Goal: Information Seeking & Learning: Learn about a topic

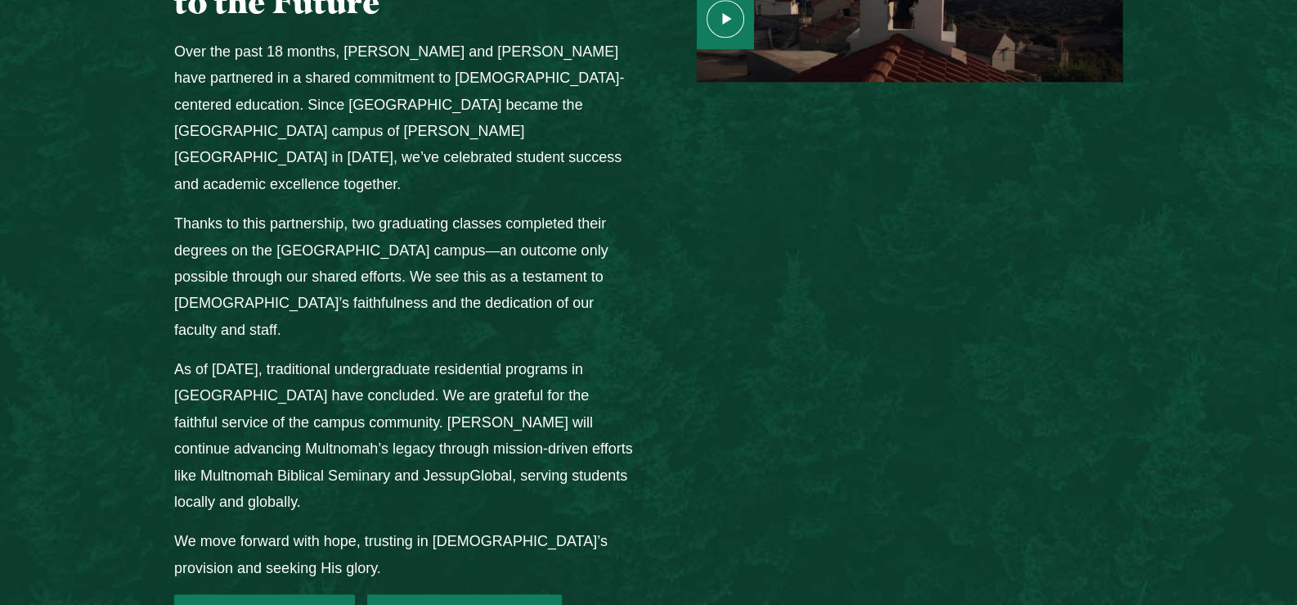
scroll to position [2209, 0]
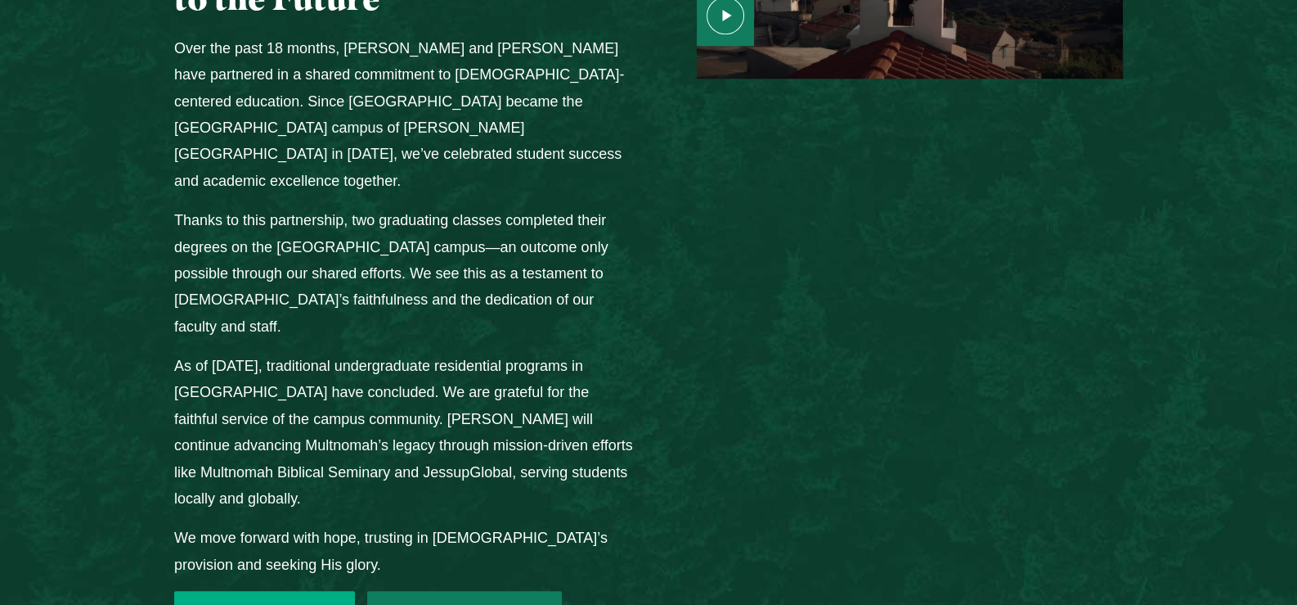
click at [221, 591] on link "2025 Transition FAQ" at bounding box center [264, 615] width 181 height 49
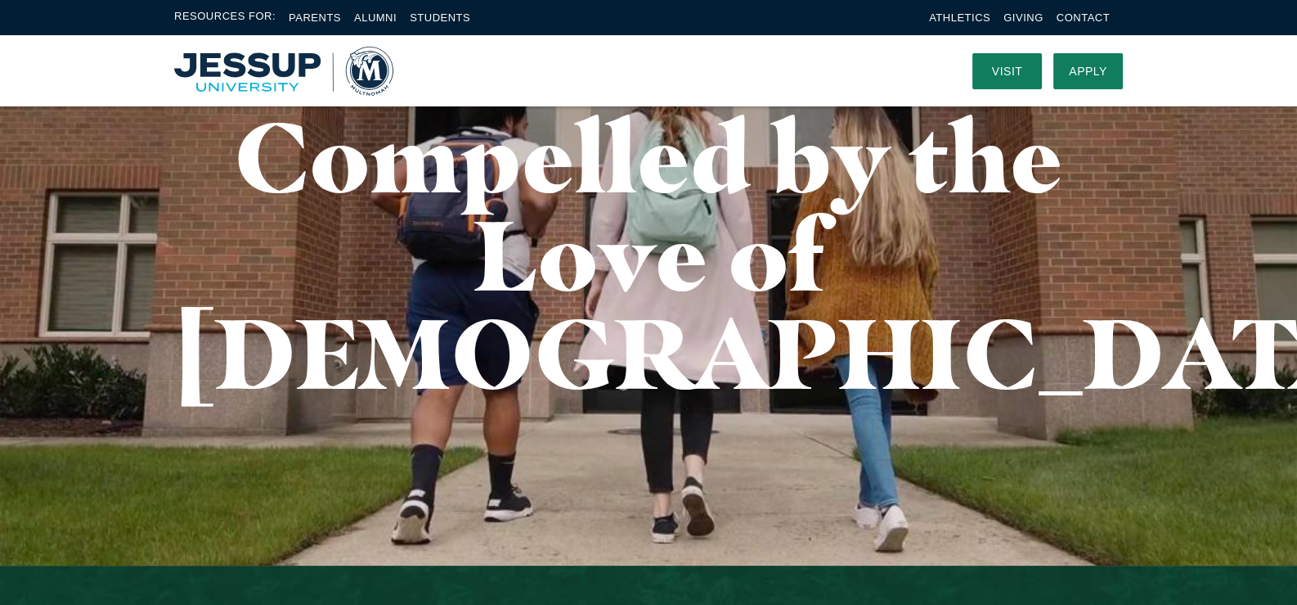
scroll to position [0, 0]
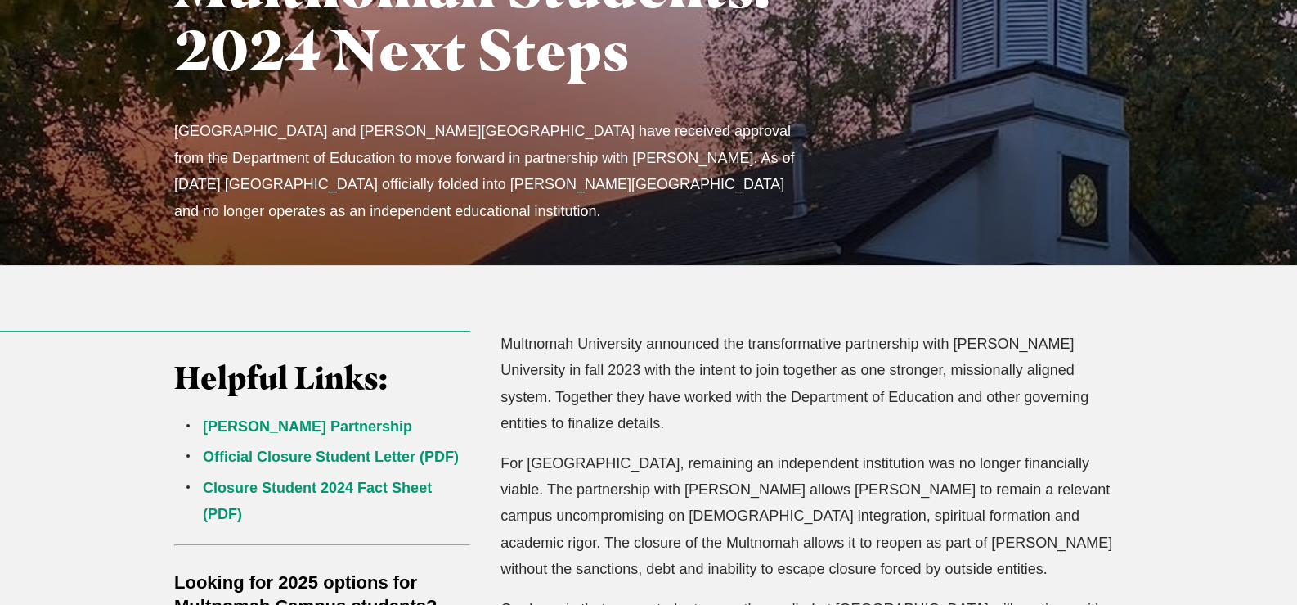
scroll to position [245, 0]
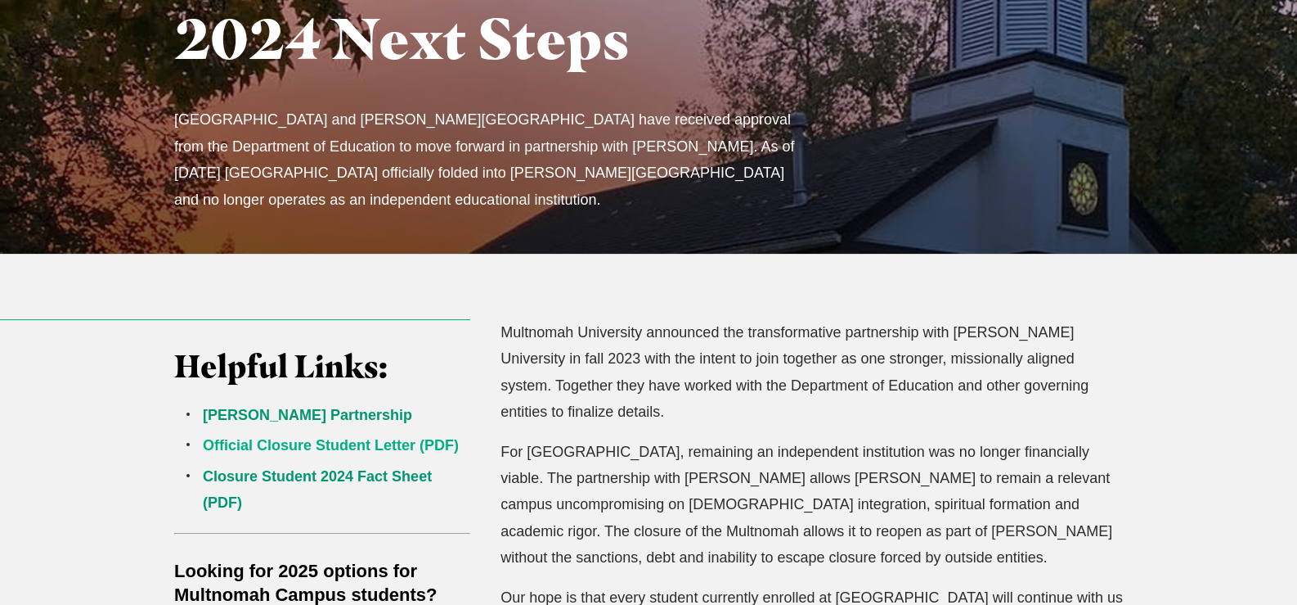
click at [302, 441] on link "Official Closure Student Letter (PDF)" at bounding box center [331, 445] width 256 height 16
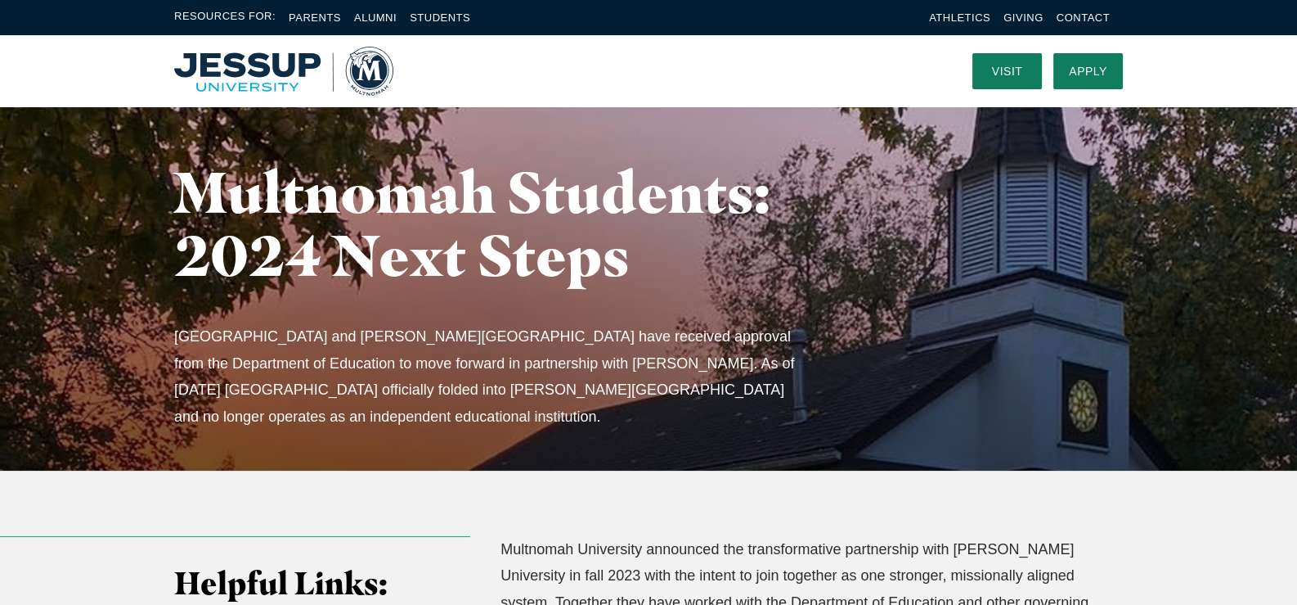
scroll to position [0, 0]
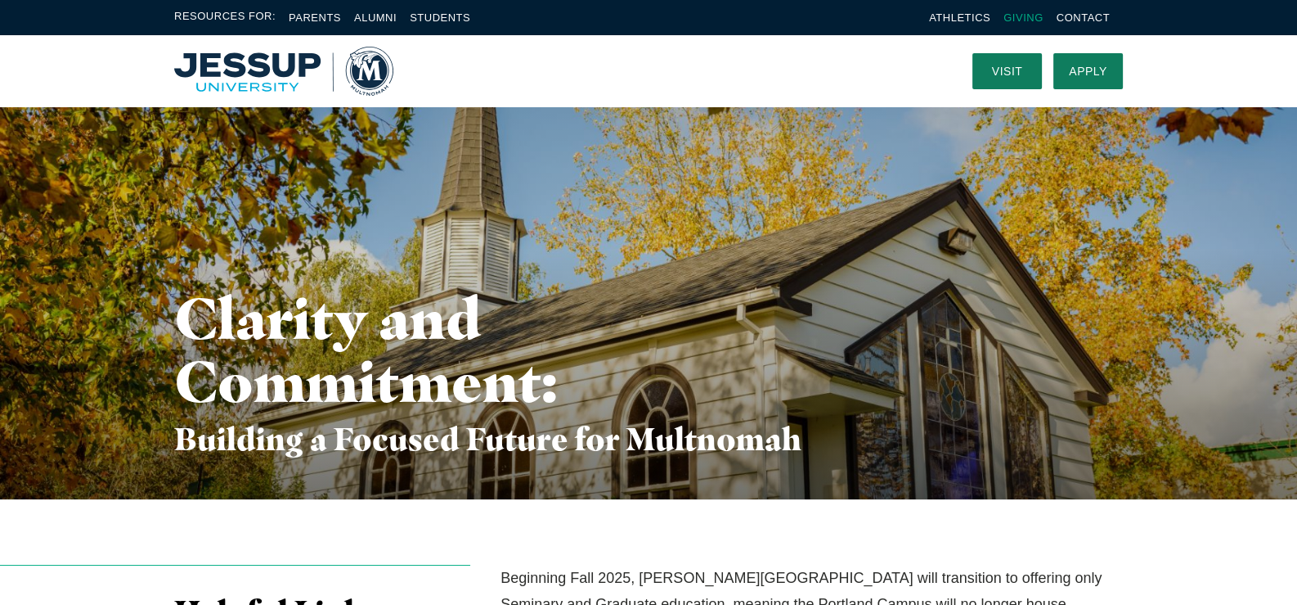
click at [1033, 11] on link "Giving" at bounding box center [1024, 17] width 40 height 12
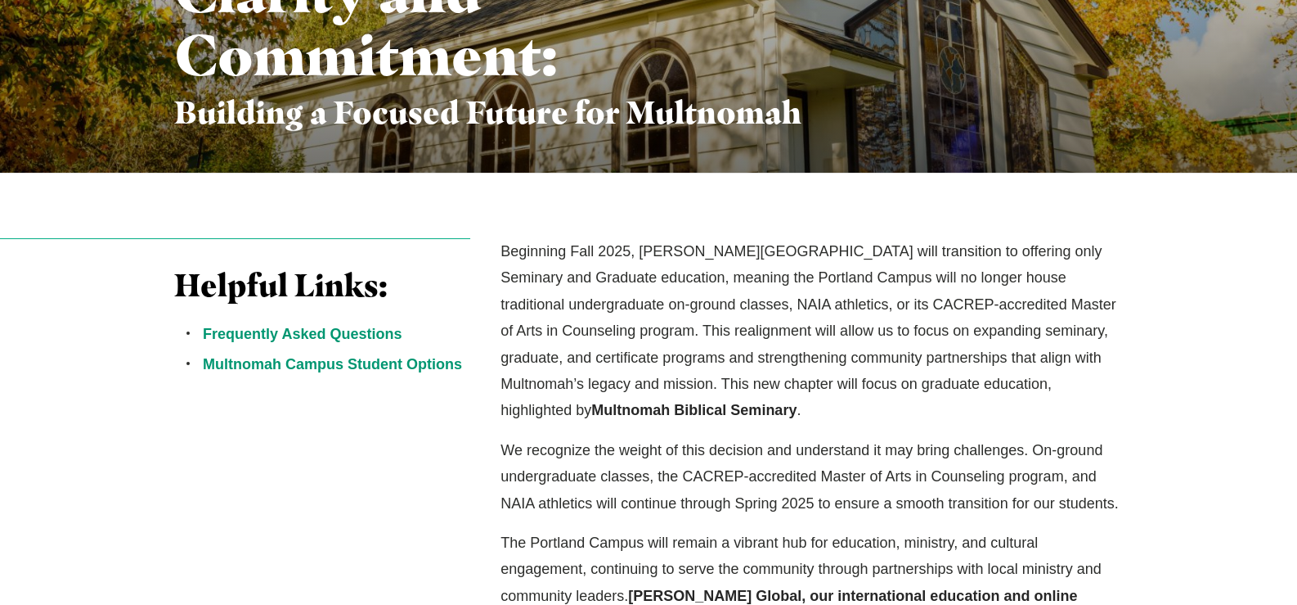
scroll to position [408, 0]
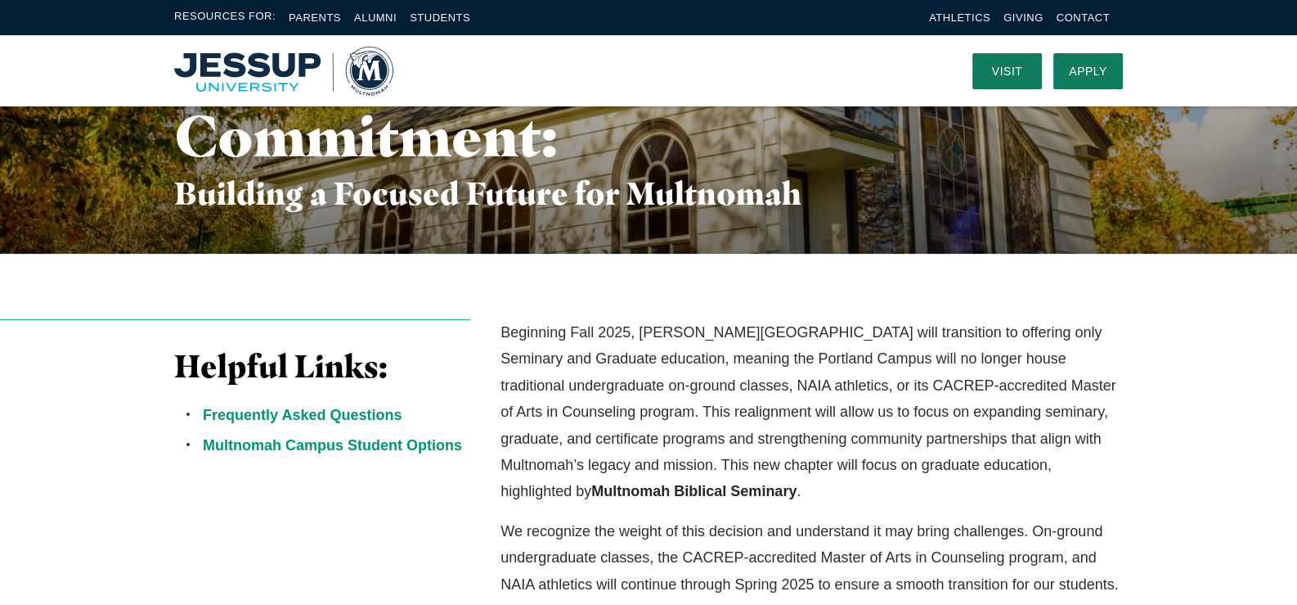
click at [277, 414] on link "Frequently Asked Questions" at bounding box center [302, 415] width 199 height 16
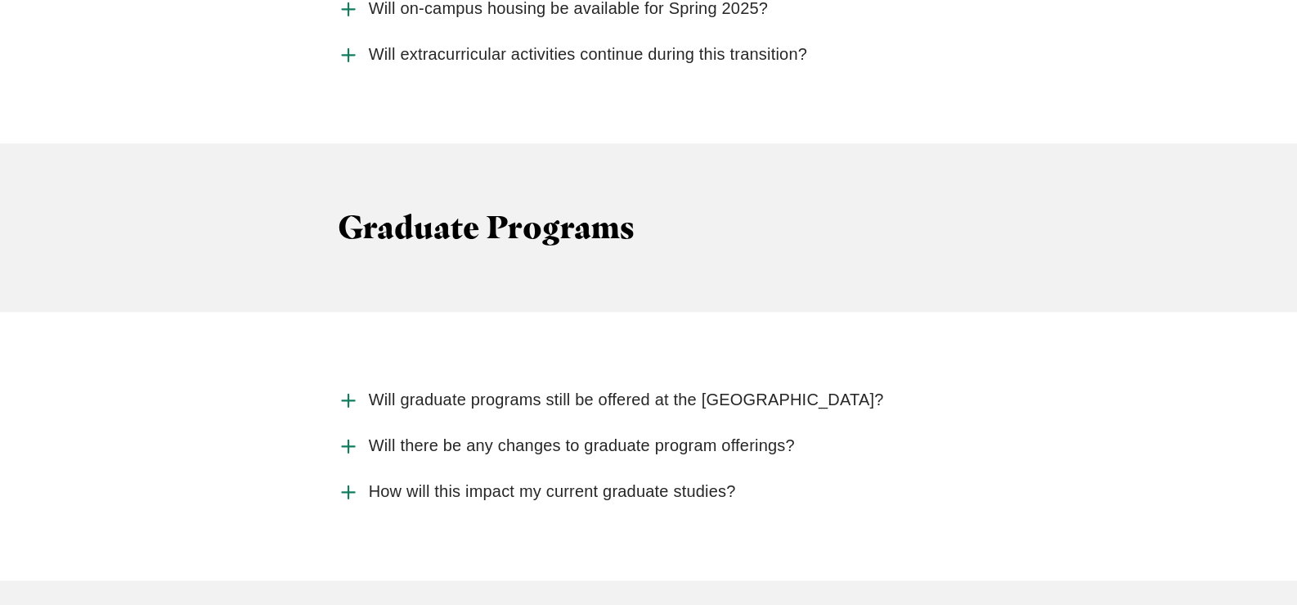
scroll to position [2651, 0]
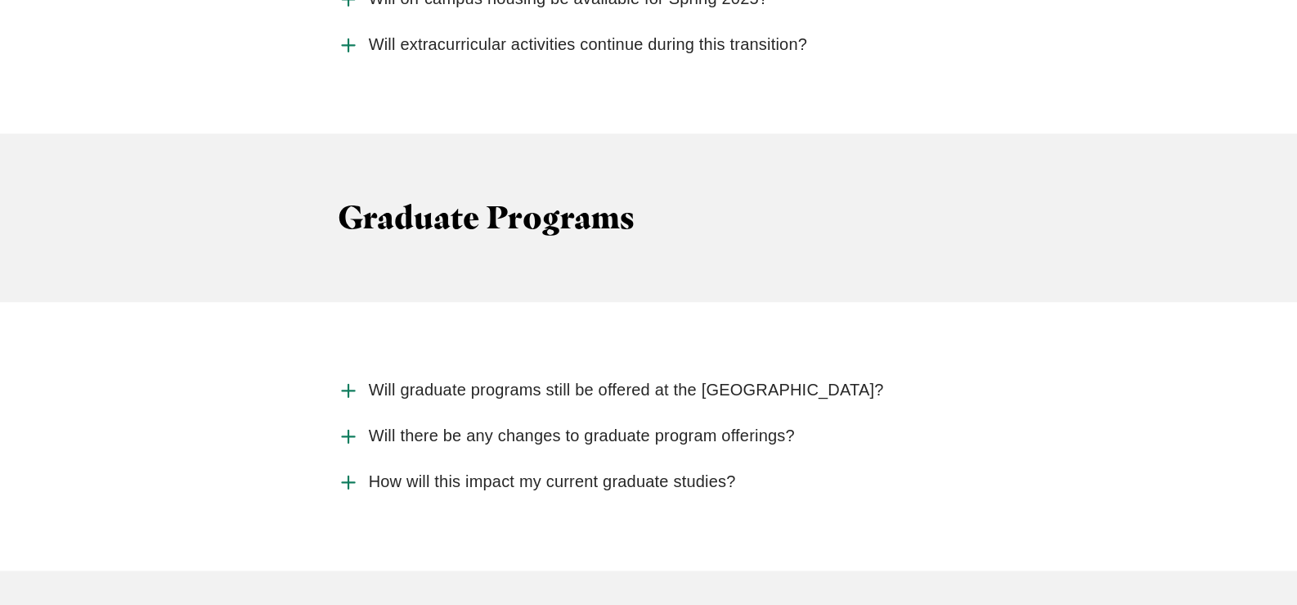
scroll to position [245, 0]
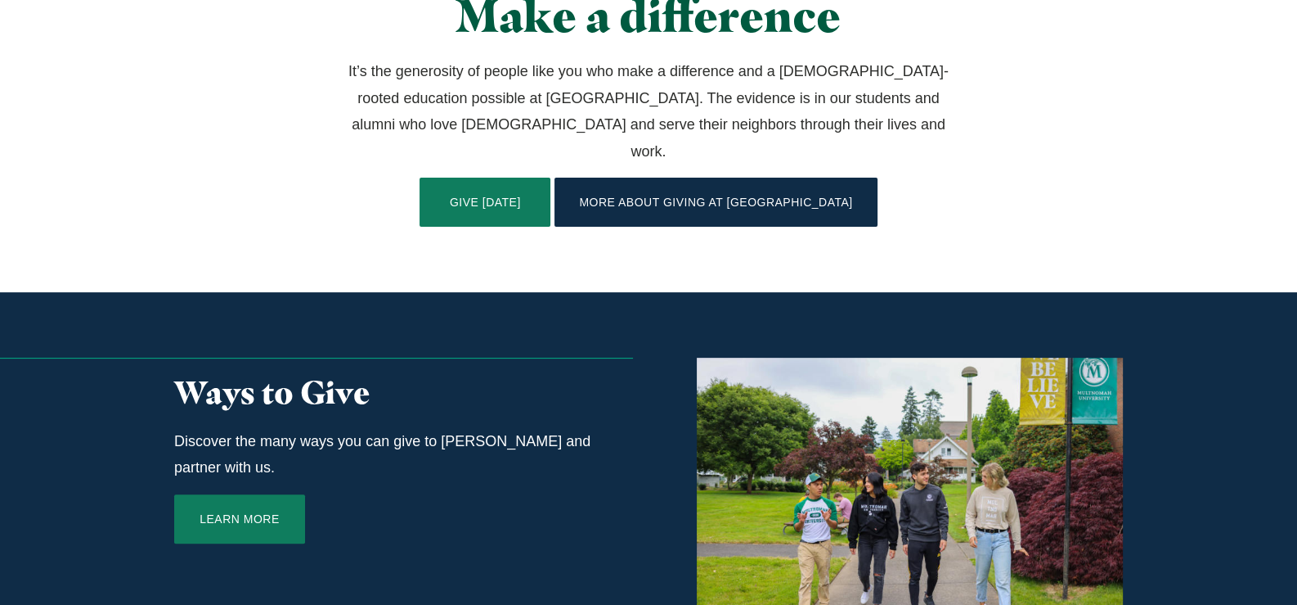
scroll to position [654, 0]
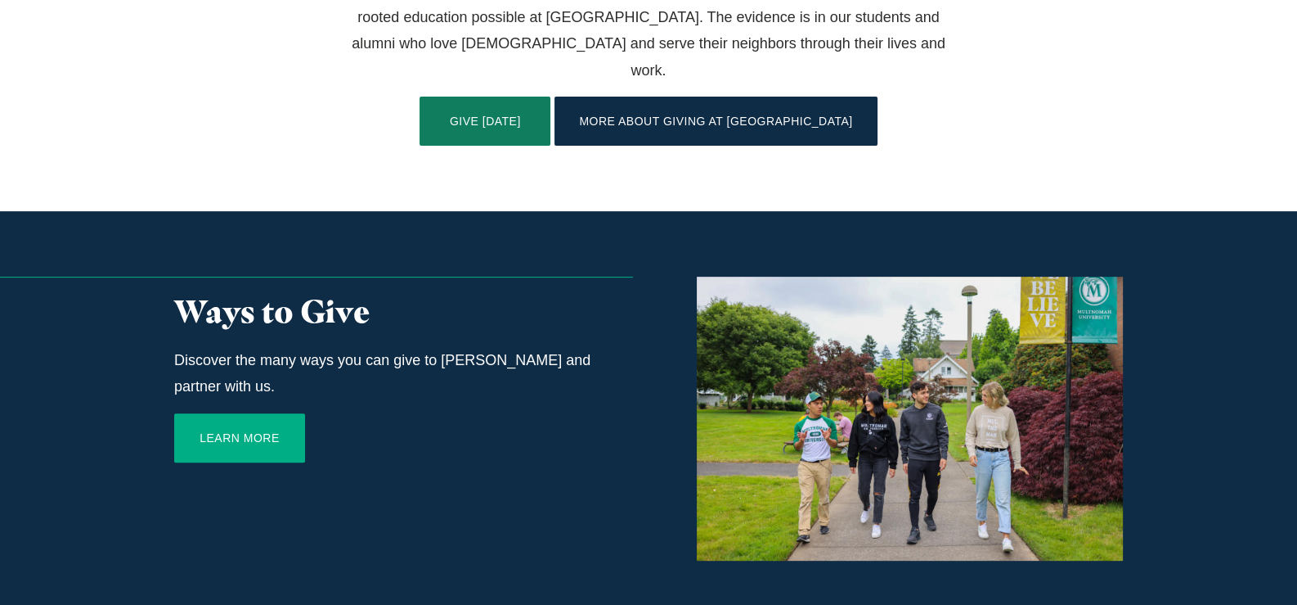
click at [212, 413] on link "Learn More" at bounding box center [239, 437] width 131 height 49
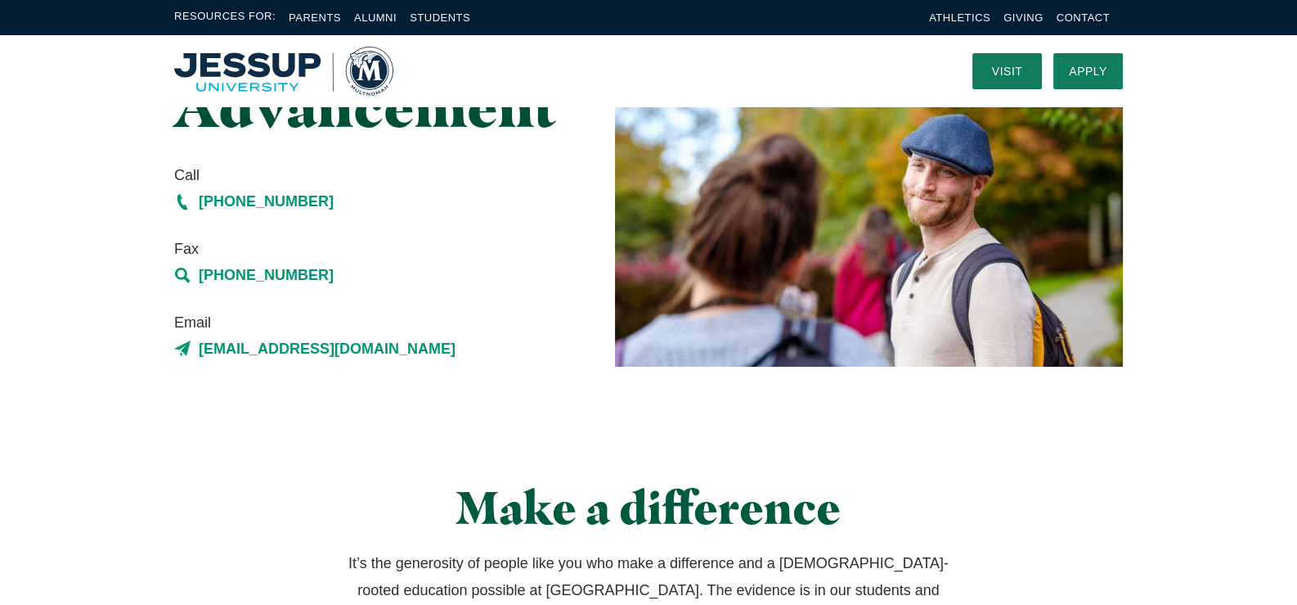
scroll to position [0, 0]
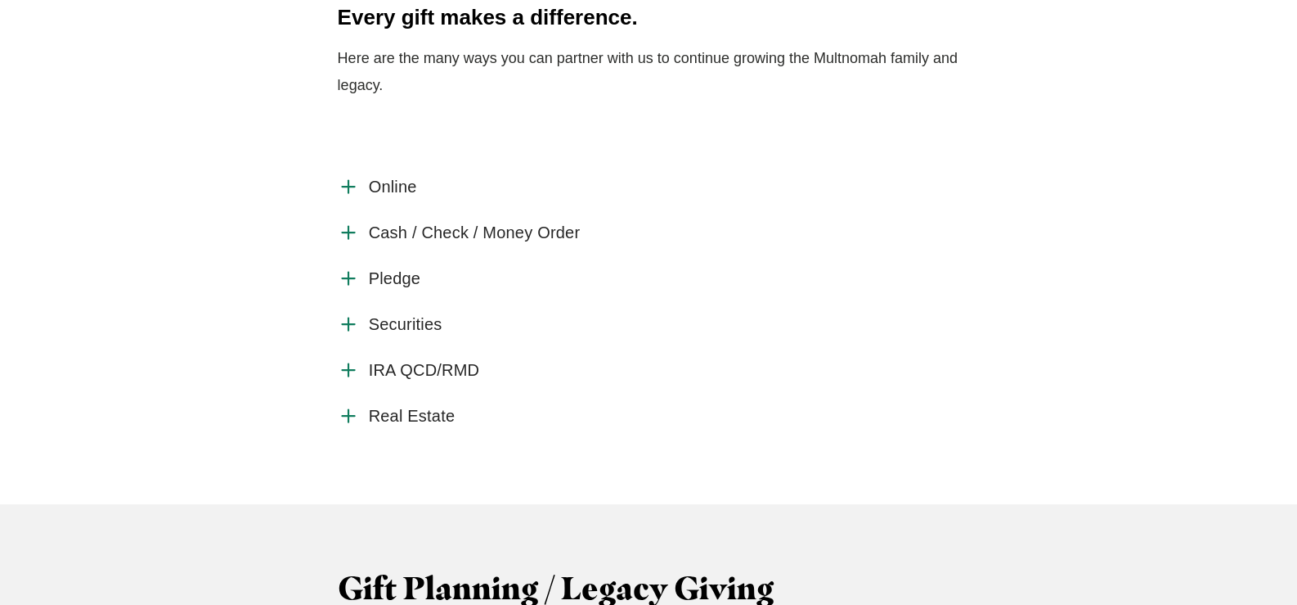
scroll to position [573, 0]
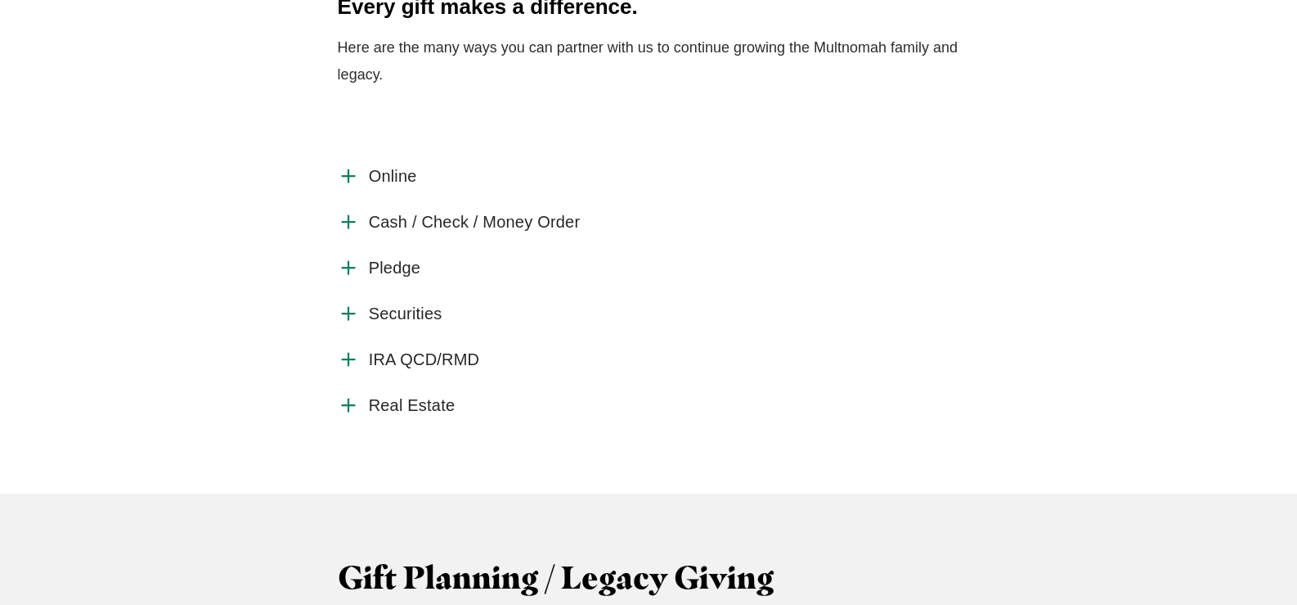
click at [348, 312] on use "Accordion" at bounding box center [348, 314] width 12 height 12
click at [0, 0] on input "Securities" at bounding box center [0, 0] width 0 height 0
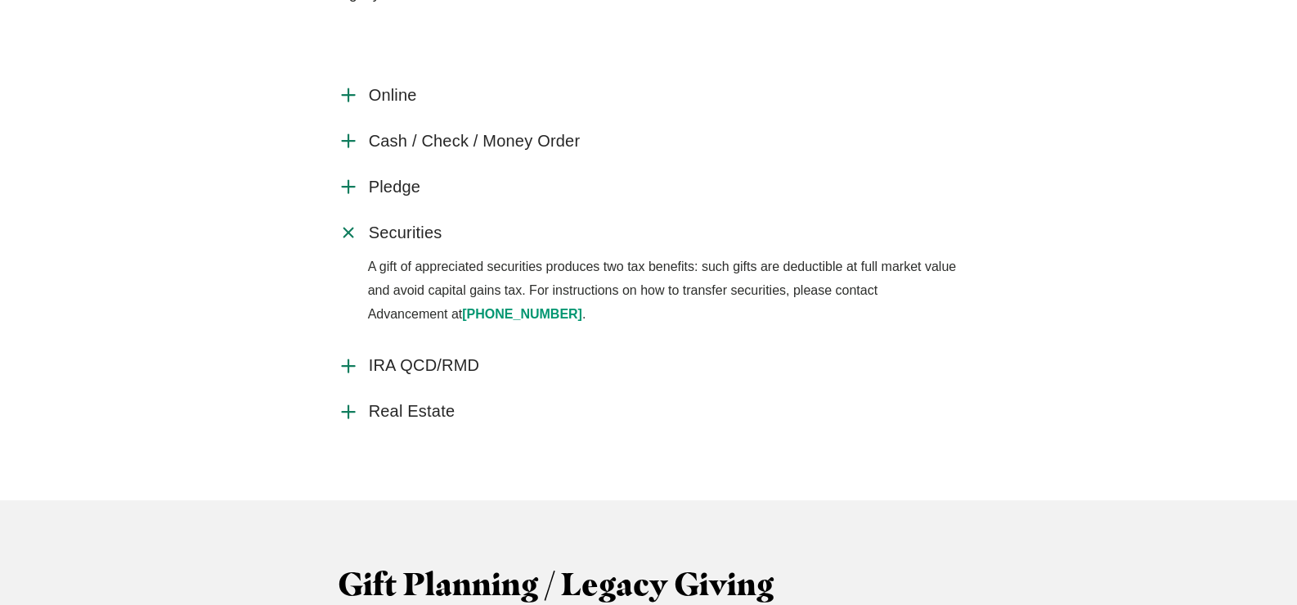
scroll to position [654, 0]
click at [344, 362] on icon "Accordion" at bounding box center [348, 365] width 21 height 21
click at [0, 0] on input "IRA QCD/RMD" at bounding box center [0, 0] width 0 height 0
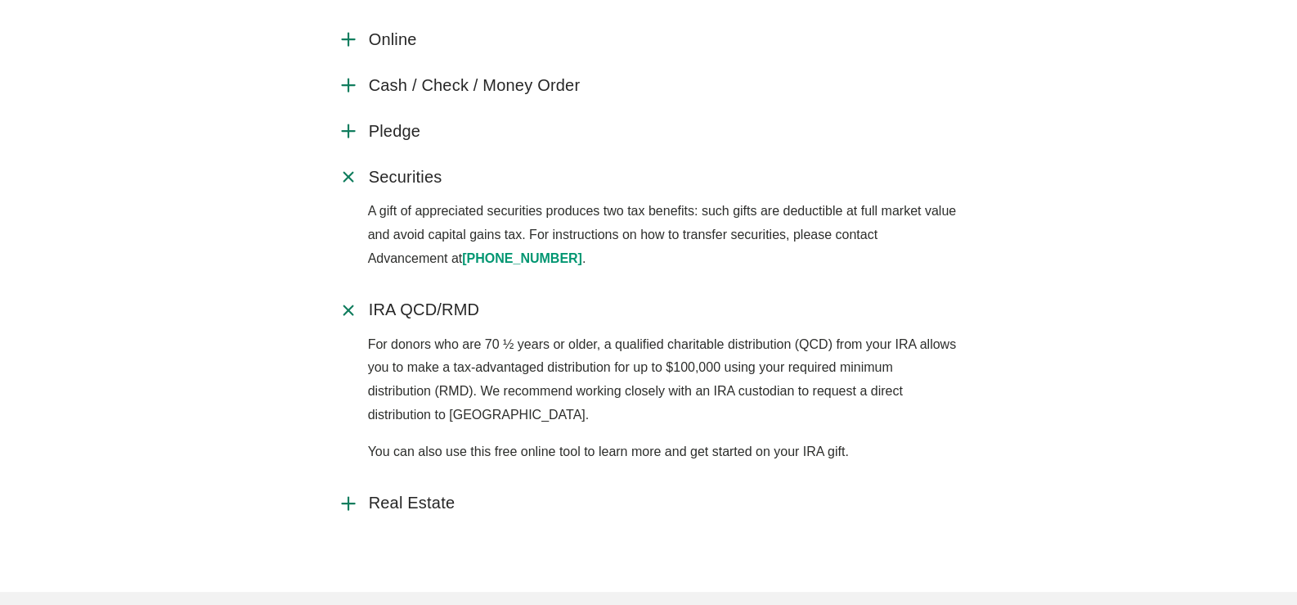
scroll to position [735, 0]
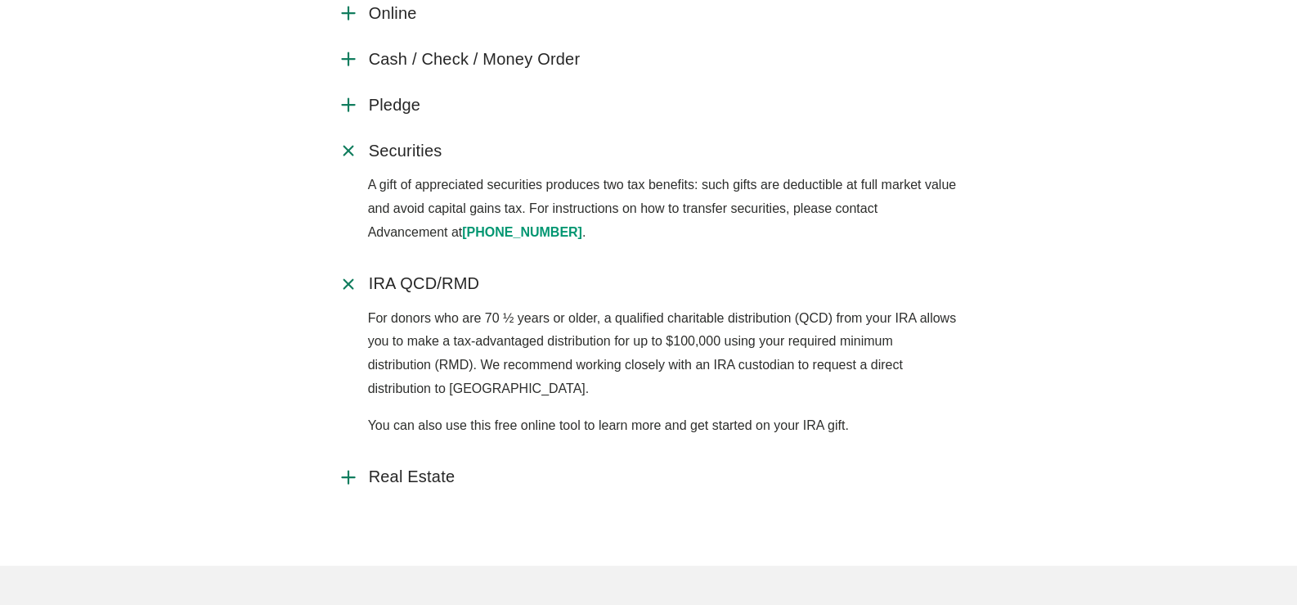
click at [341, 471] on icon "Accordion" at bounding box center [348, 476] width 21 height 21
click at [0, 0] on input "Real Estate" at bounding box center [0, 0] width 0 height 0
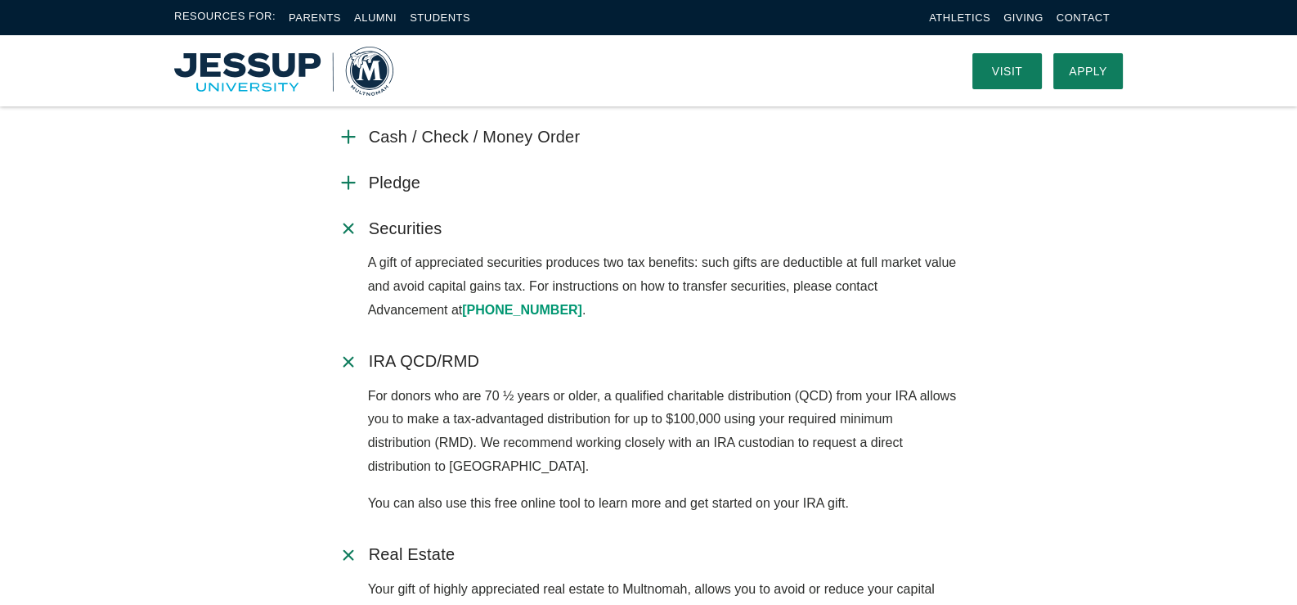
scroll to position [654, 0]
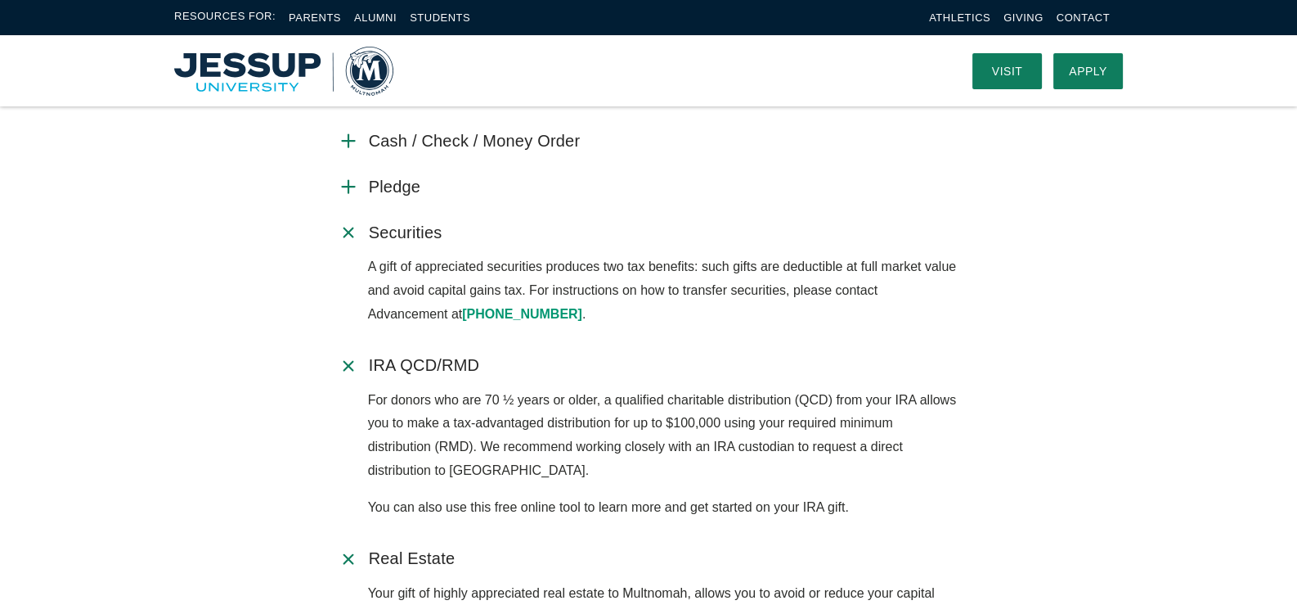
click at [353, 186] on use "Accordion" at bounding box center [348, 187] width 12 height 12
click at [0, 0] on input "Pledge" at bounding box center [0, 0] width 0 height 0
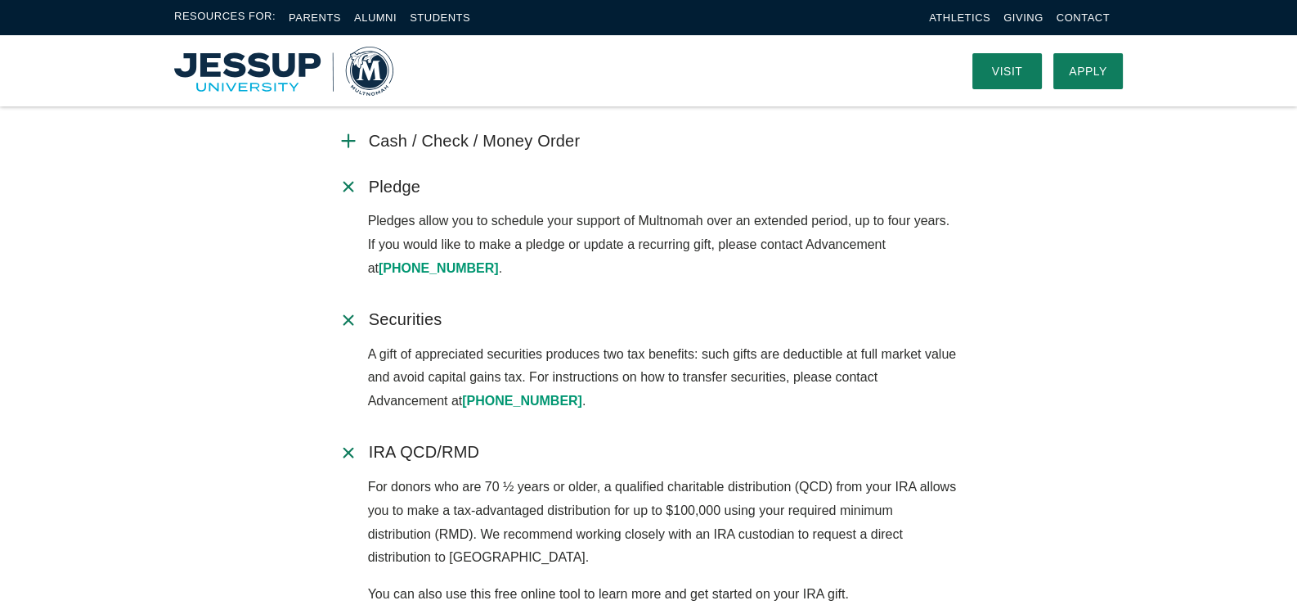
scroll to position [491, 0]
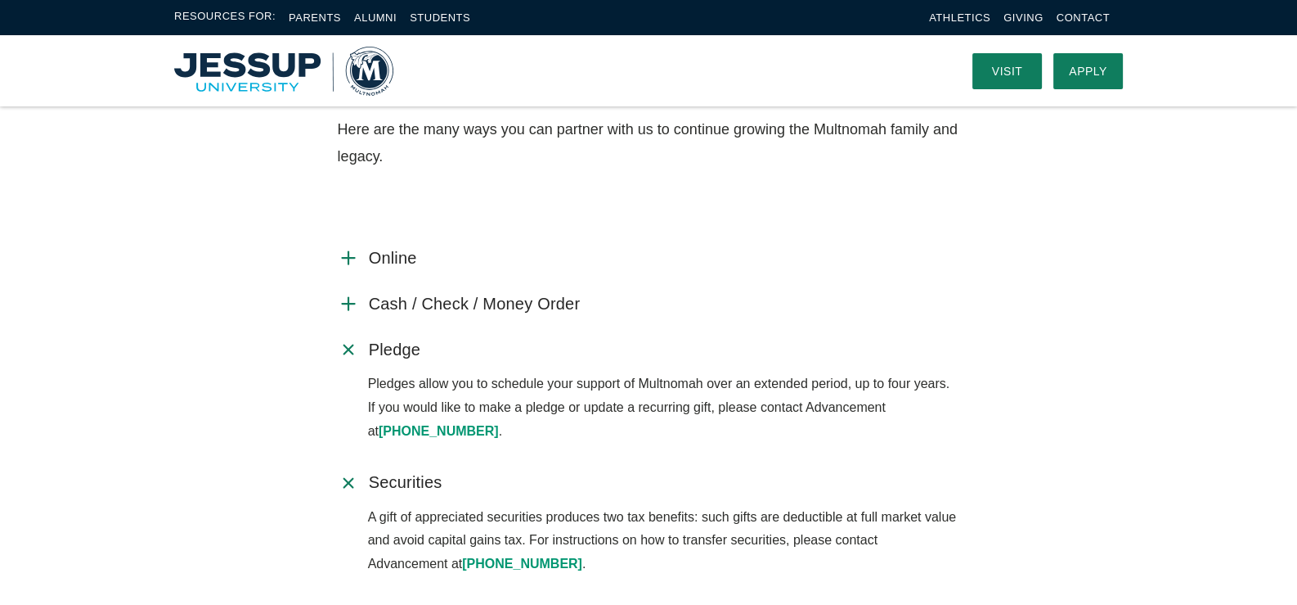
click at [345, 297] on icon "Accordion" at bounding box center [348, 303] width 21 height 21
click at [0, 0] on input "Cash / Check / Money Order" at bounding box center [0, 0] width 0 height 0
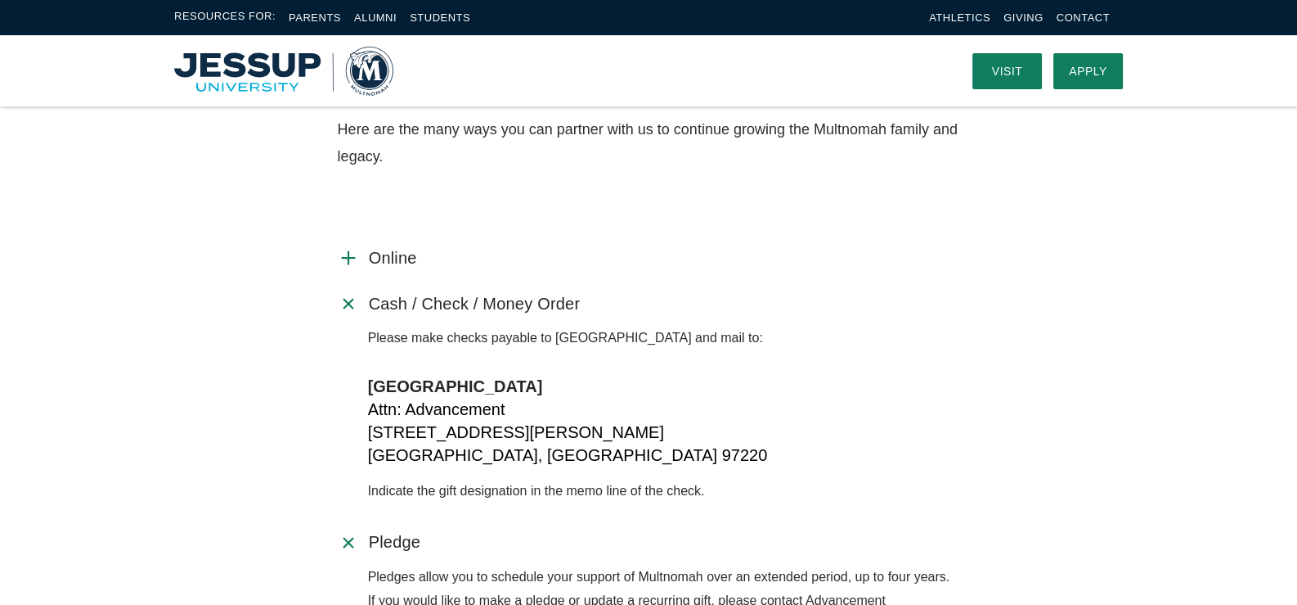
click at [347, 254] on icon "Accordion" at bounding box center [348, 257] width 21 height 21
click at [0, 0] on input "Online" at bounding box center [0, 0] width 0 height 0
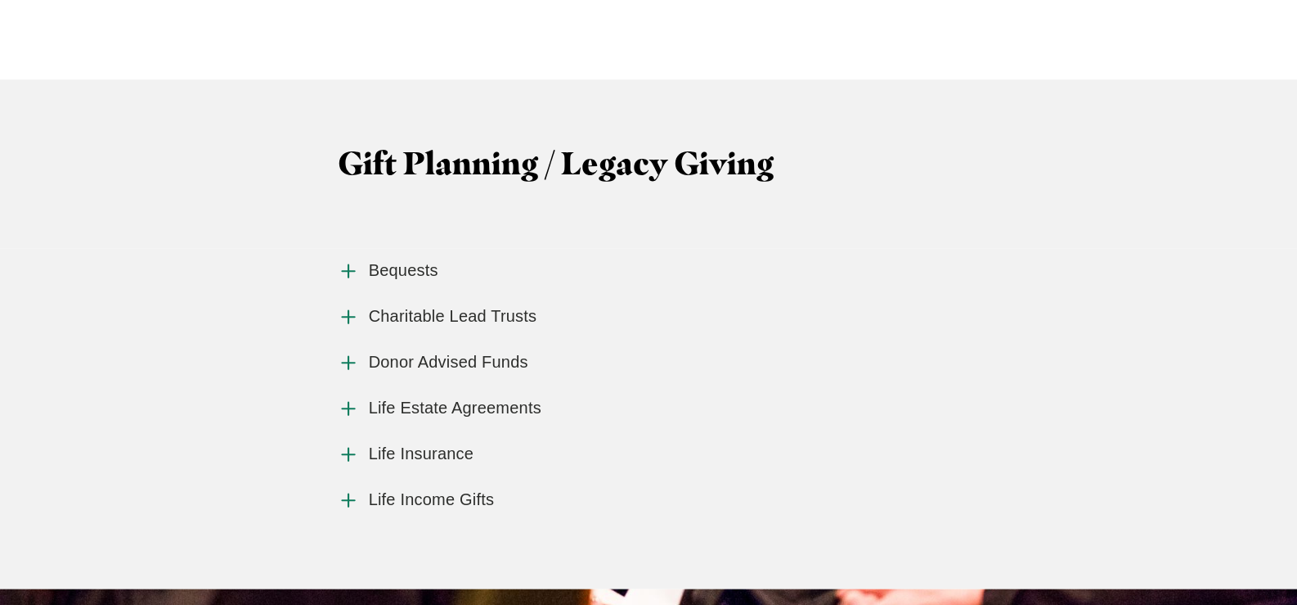
scroll to position [1718, 0]
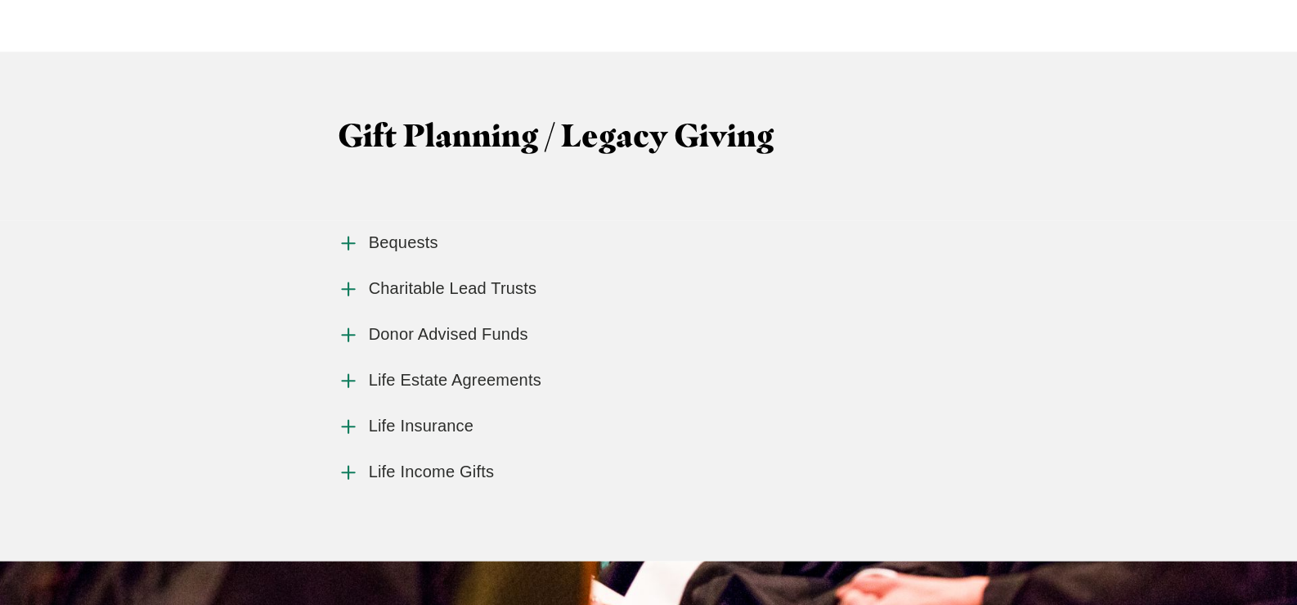
click at [348, 237] on use "Accordion" at bounding box center [348, 242] width 12 height 12
click at [0, 0] on input "Bequests" at bounding box center [0, 0] width 0 height 0
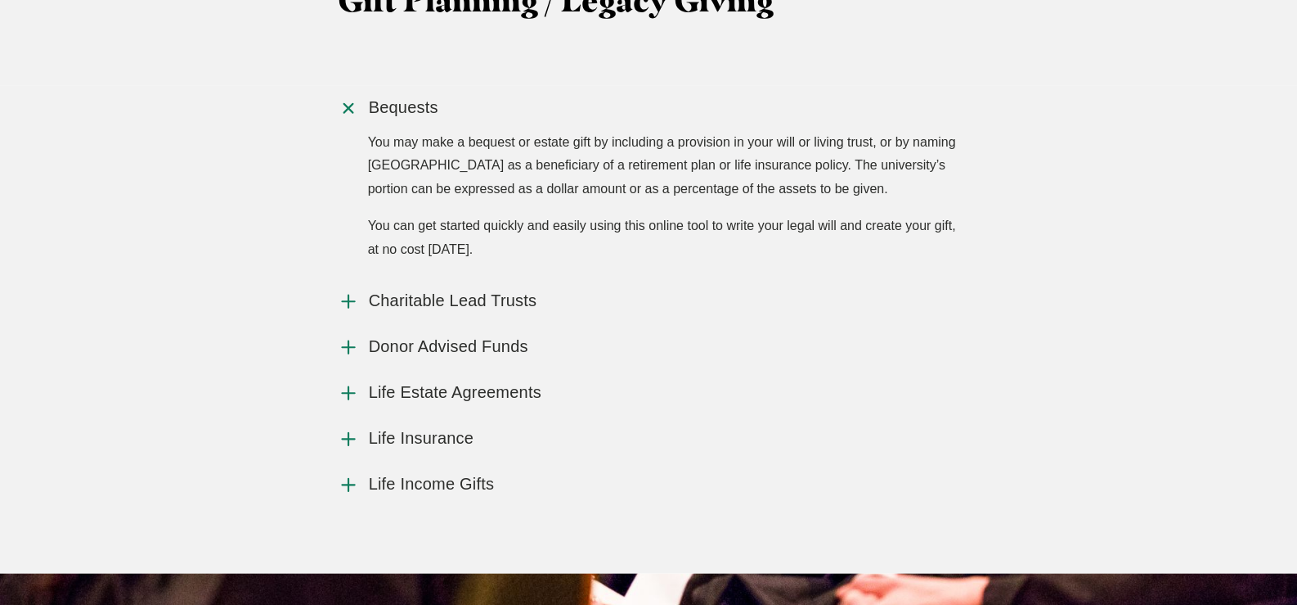
scroll to position [1882, 0]
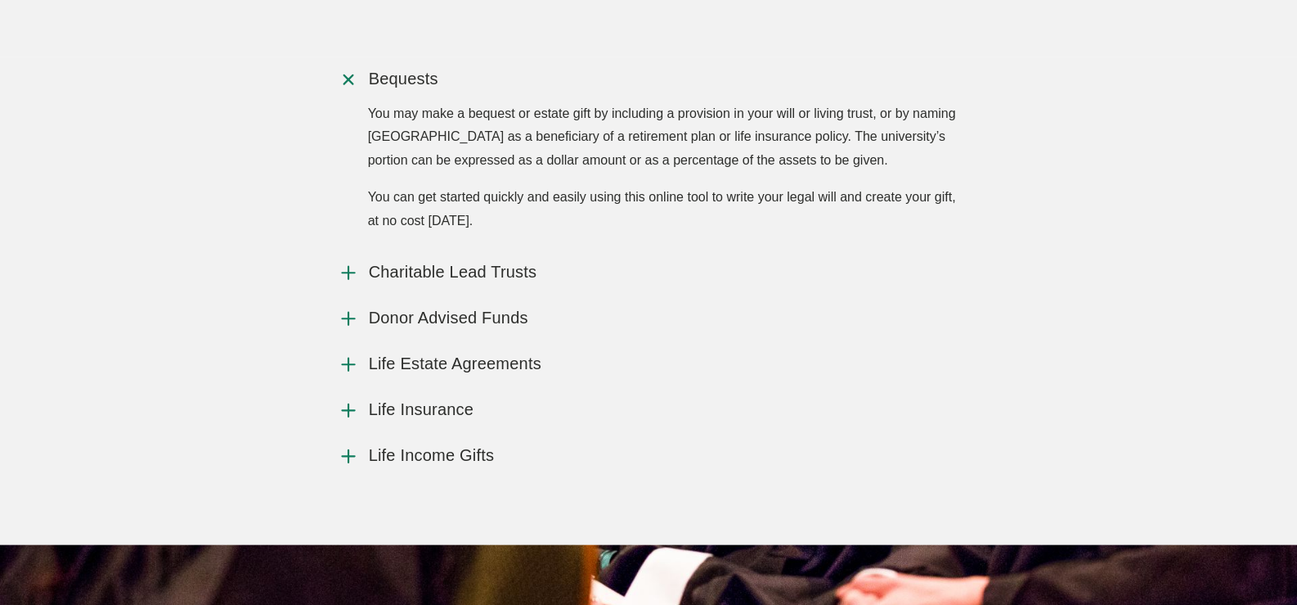
click at [342, 268] on icon "Accordion" at bounding box center [348, 272] width 21 height 21
click at [0, 0] on input "Charitable Lead Trusts" at bounding box center [0, 0] width 0 height 0
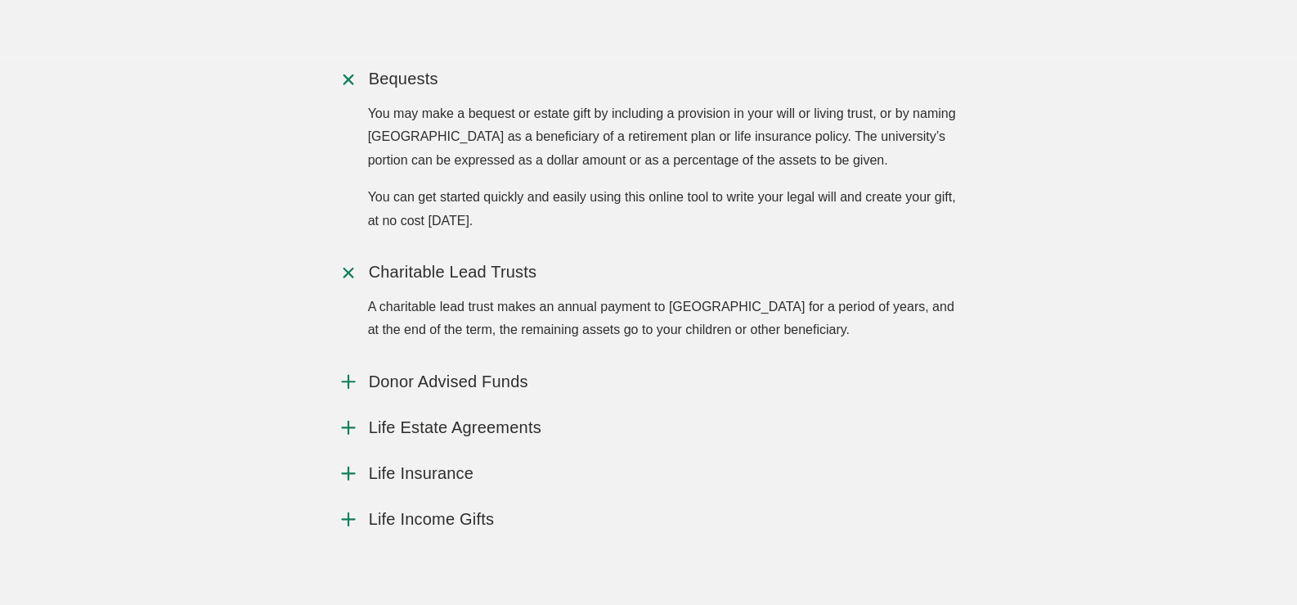
click at [348, 379] on use "Accordion" at bounding box center [348, 381] width 12 height 12
click at [0, 0] on input "Donor Advised Funds" at bounding box center [0, 0] width 0 height 0
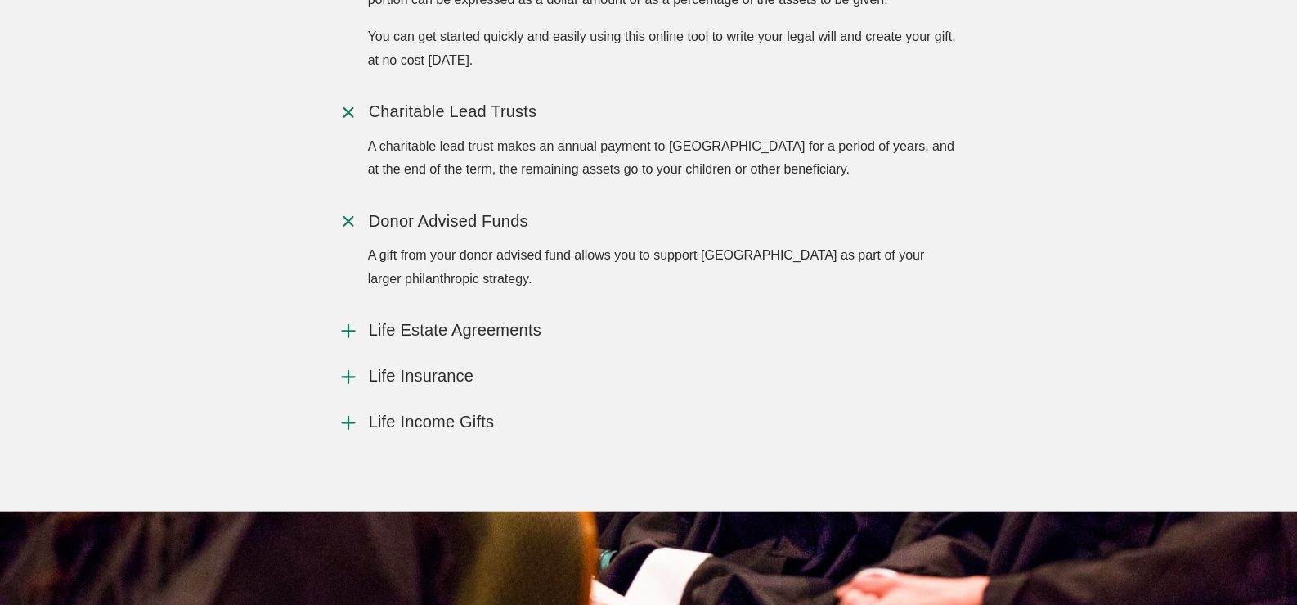
scroll to position [2045, 0]
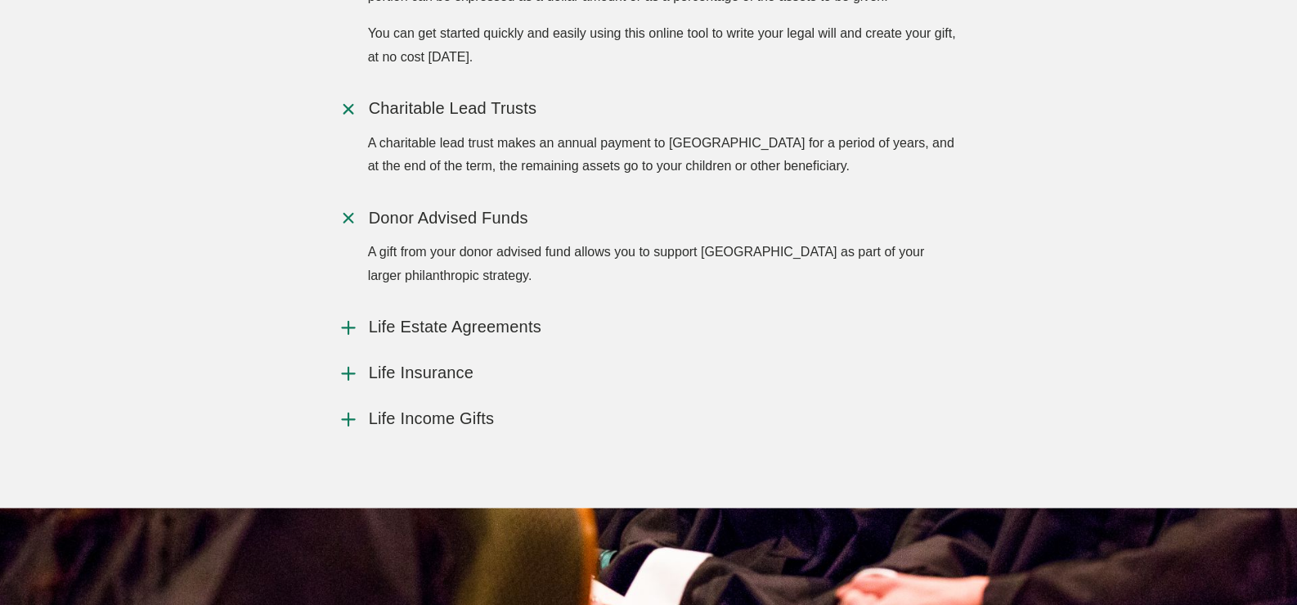
click at [348, 329] on use "Accordion" at bounding box center [348, 327] width 12 height 12
click at [0, 0] on input "Life Estate Agreements" at bounding box center [0, 0] width 0 height 0
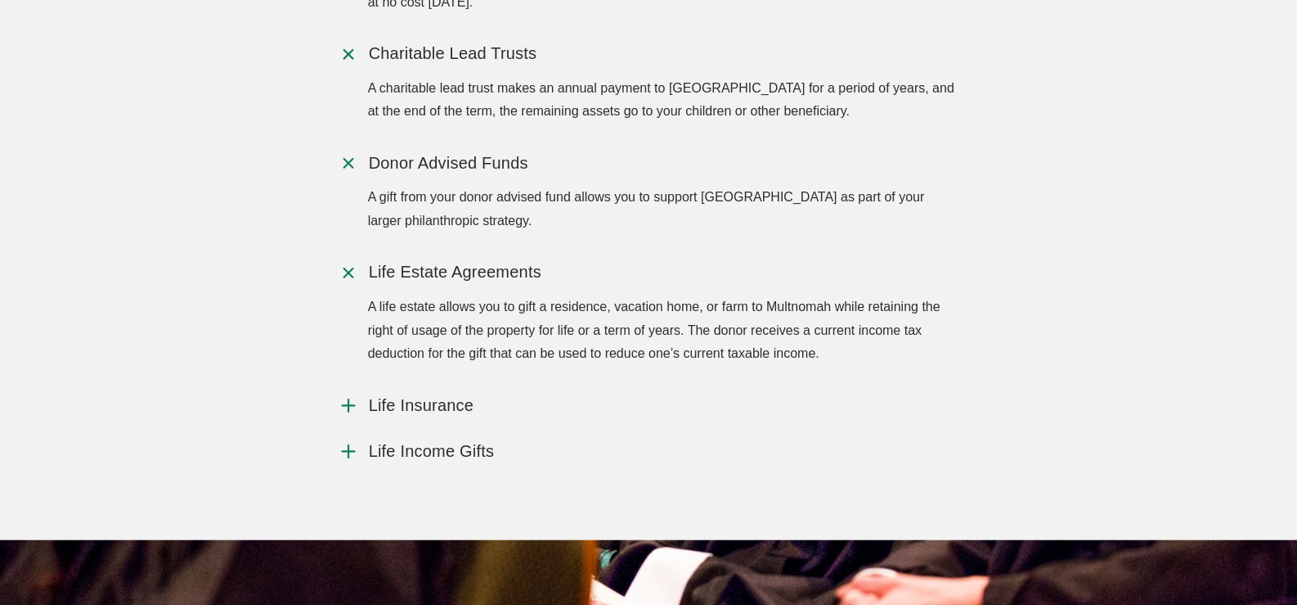
scroll to position [2127, 0]
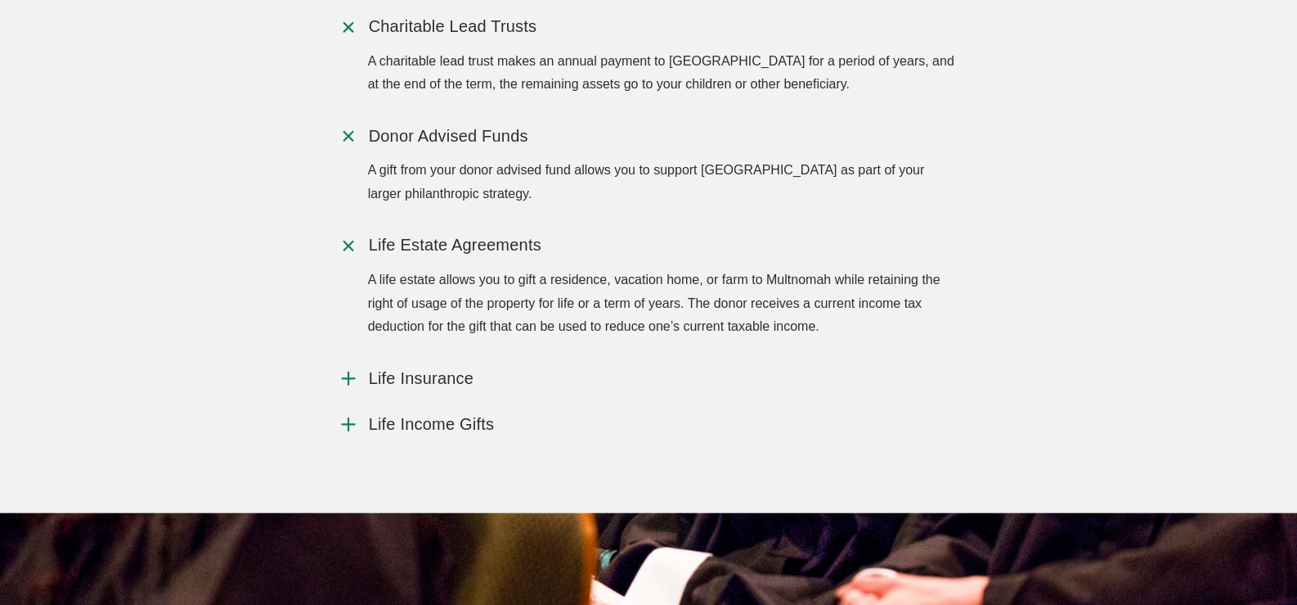
click at [349, 376] on icon "Accordion" at bounding box center [348, 377] width 21 height 21
click at [0, 0] on input "Life Insurance" at bounding box center [0, 0] width 0 height 0
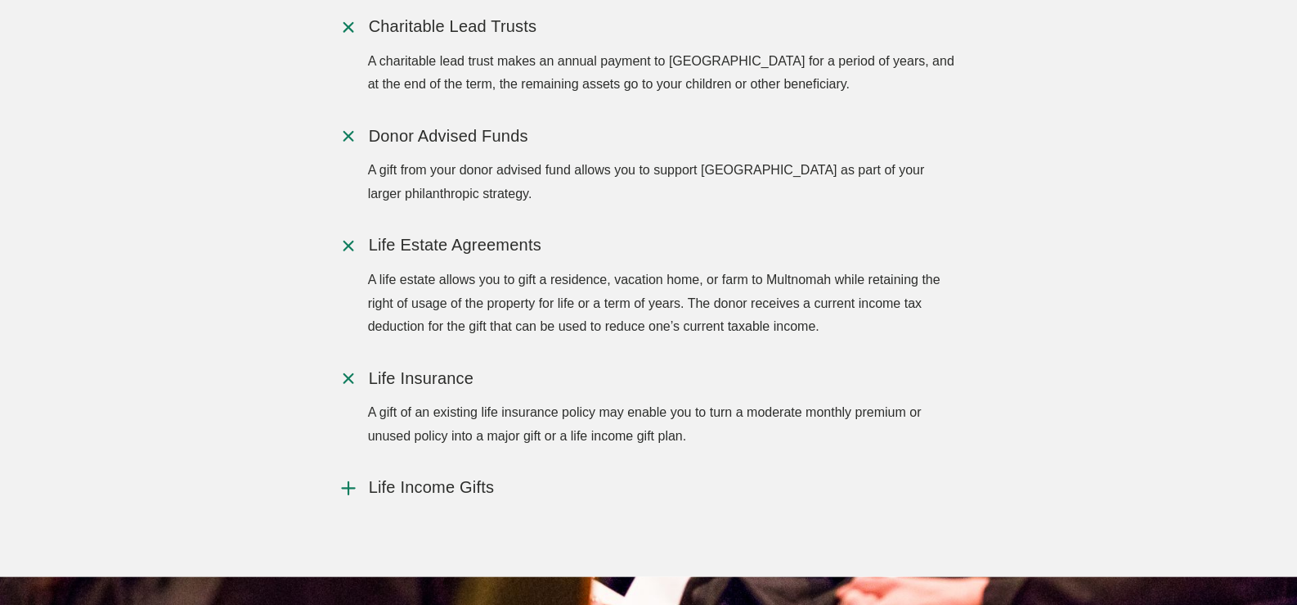
scroll to position [2209, 0]
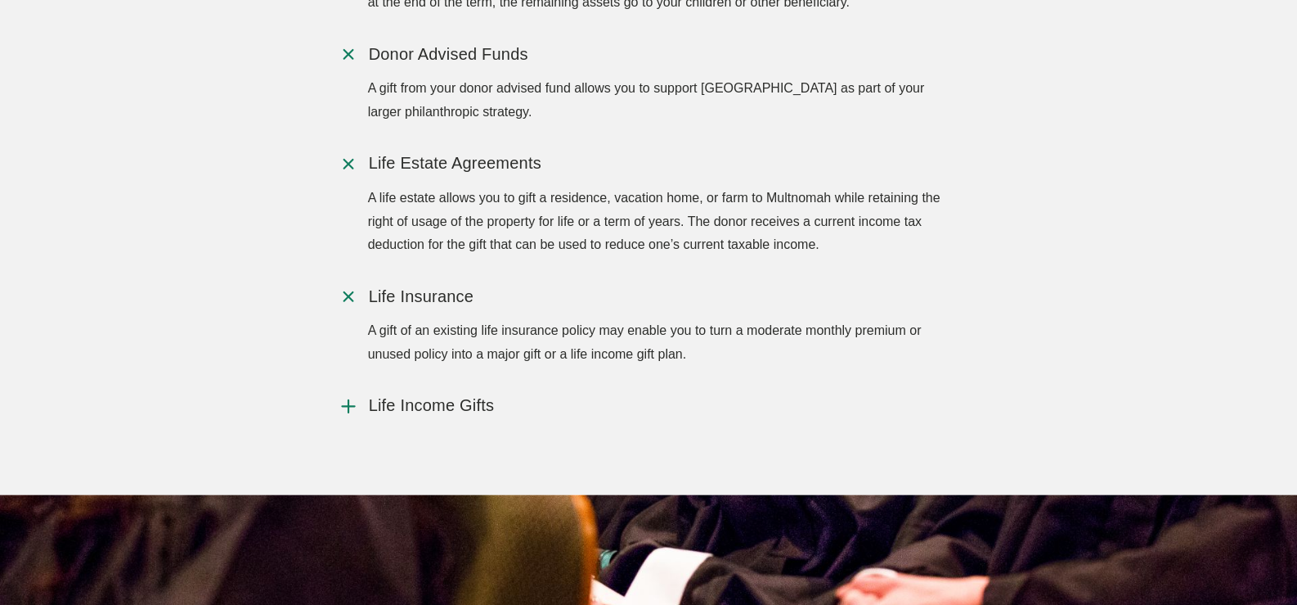
click at [341, 408] on icon "Accordion" at bounding box center [348, 405] width 21 height 21
click at [0, 0] on input "Life Income Gifts" at bounding box center [0, 0] width 0 height 0
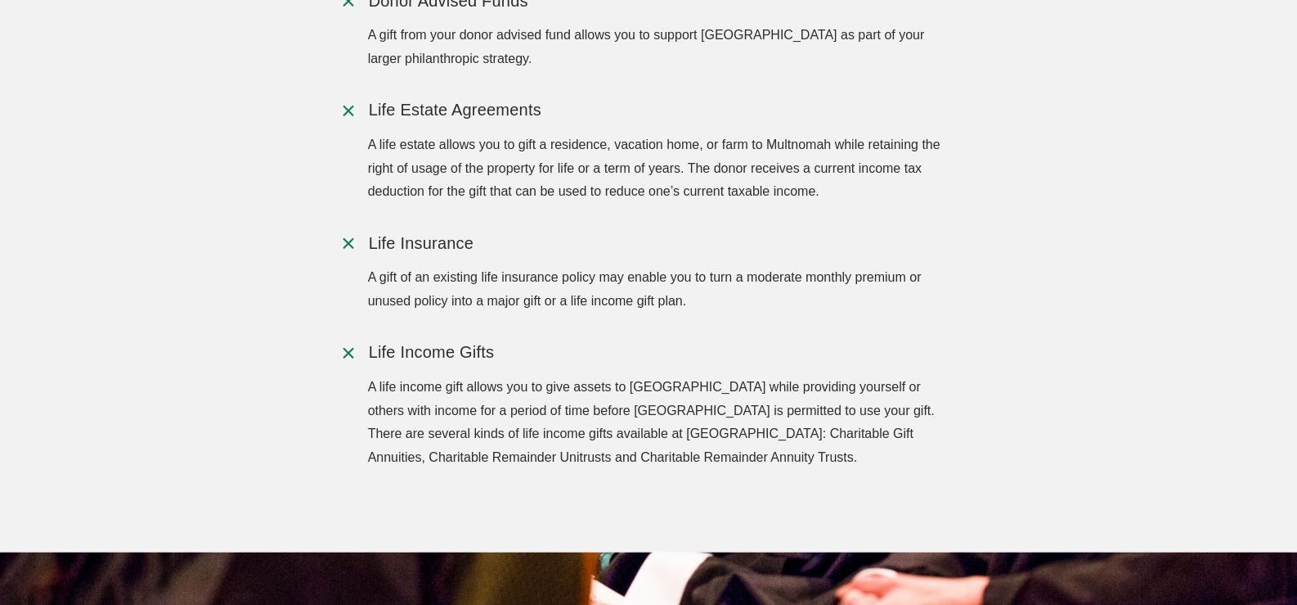
scroll to position [2291, 0]
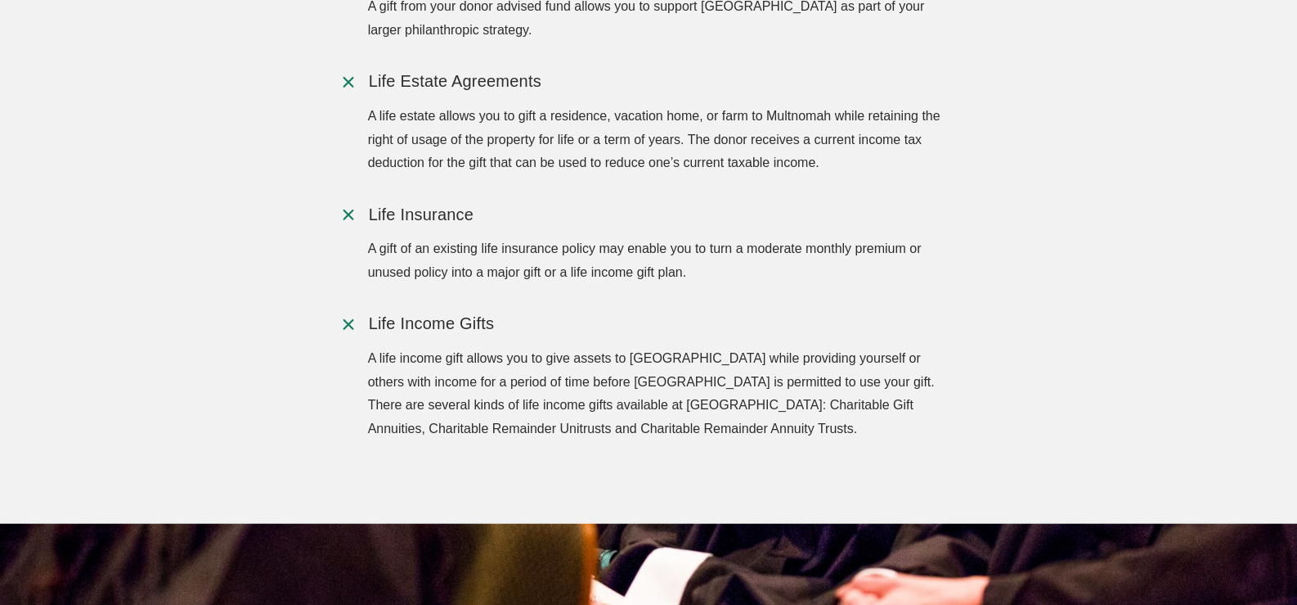
drag, startPoint x: 369, startPoint y: 354, endPoint x: 834, endPoint y: 437, distance: 472.8
click at [834, 437] on p "A life income gift allows you to give assets to Multnomah University while prov…" at bounding box center [664, 394] width 592 height 94
click at [814, 432] on p "A life income gift allows you to give assets to Multnomah University while prov…" at bounding box center [664, 394] width 592 height 94
click at [831, 436] on p "A life income gift allows you to give assets to Multnomah University while prov…" at bounding box center [664, 394] width 592 height 94
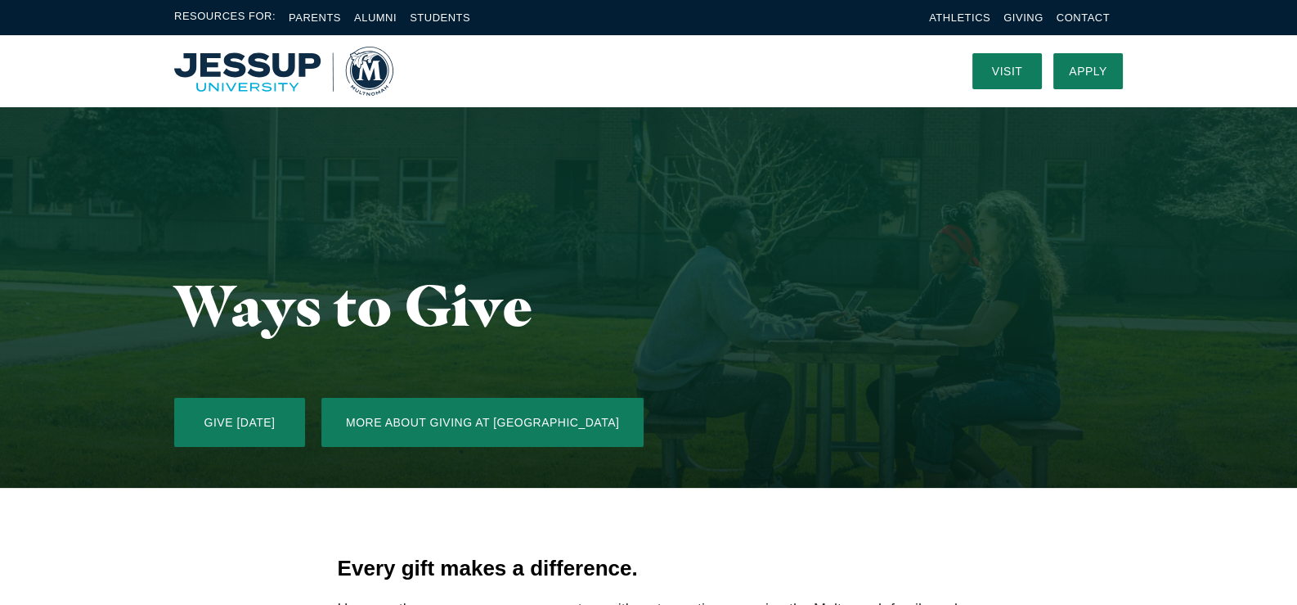
scroll to position [0, 0]
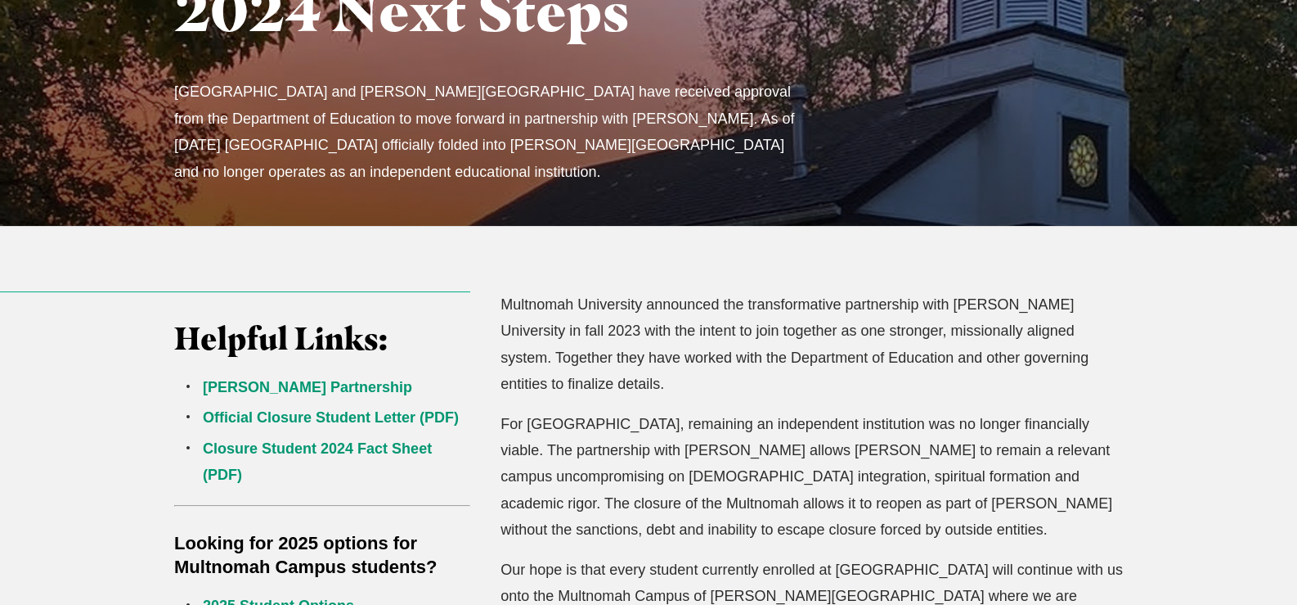
scroll to position [487, 0]
